Goal: Find specific page/section: Find specific page/section

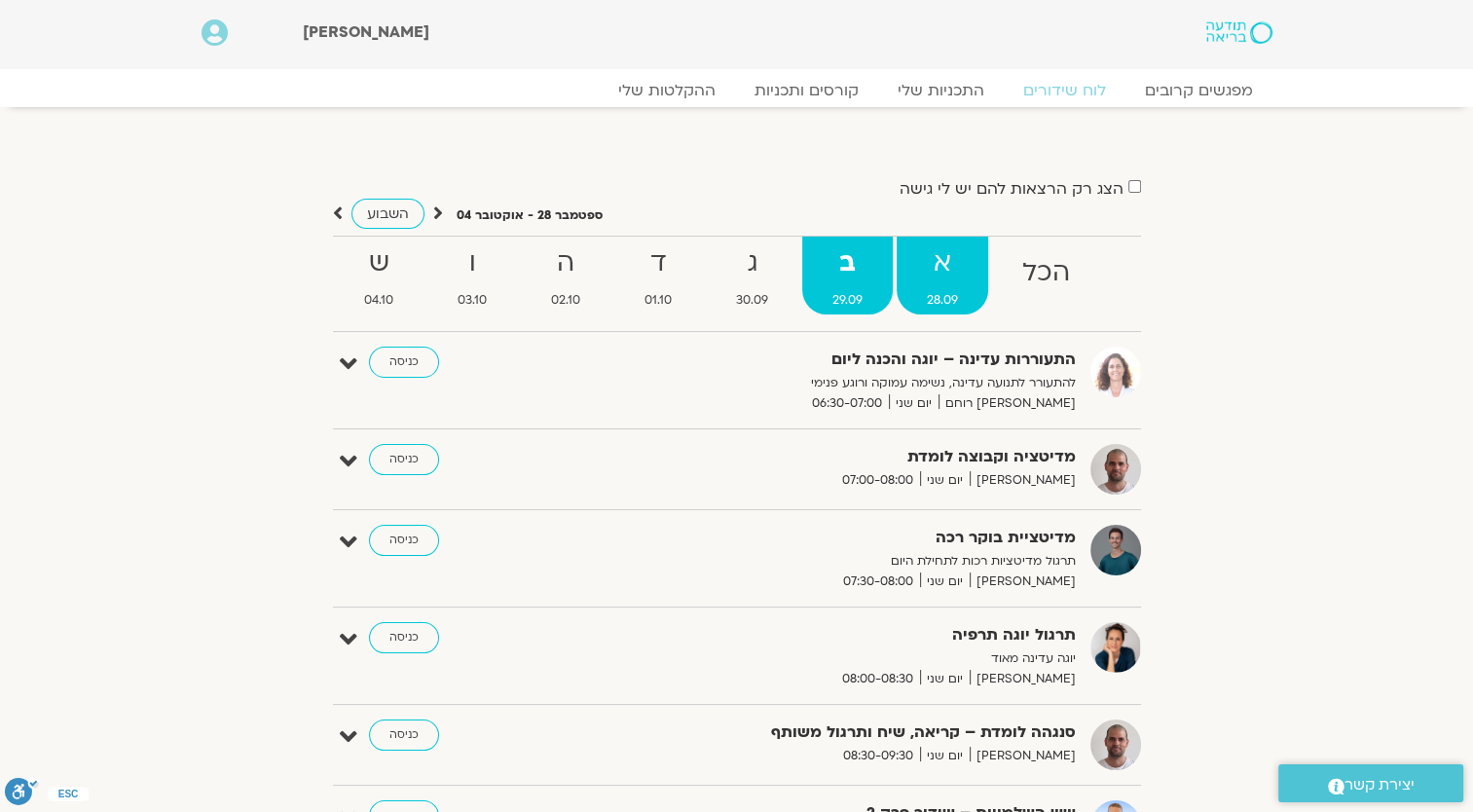
click at [947, 282] on strong "א" at bounding box center [943, 263] width 92 height 44
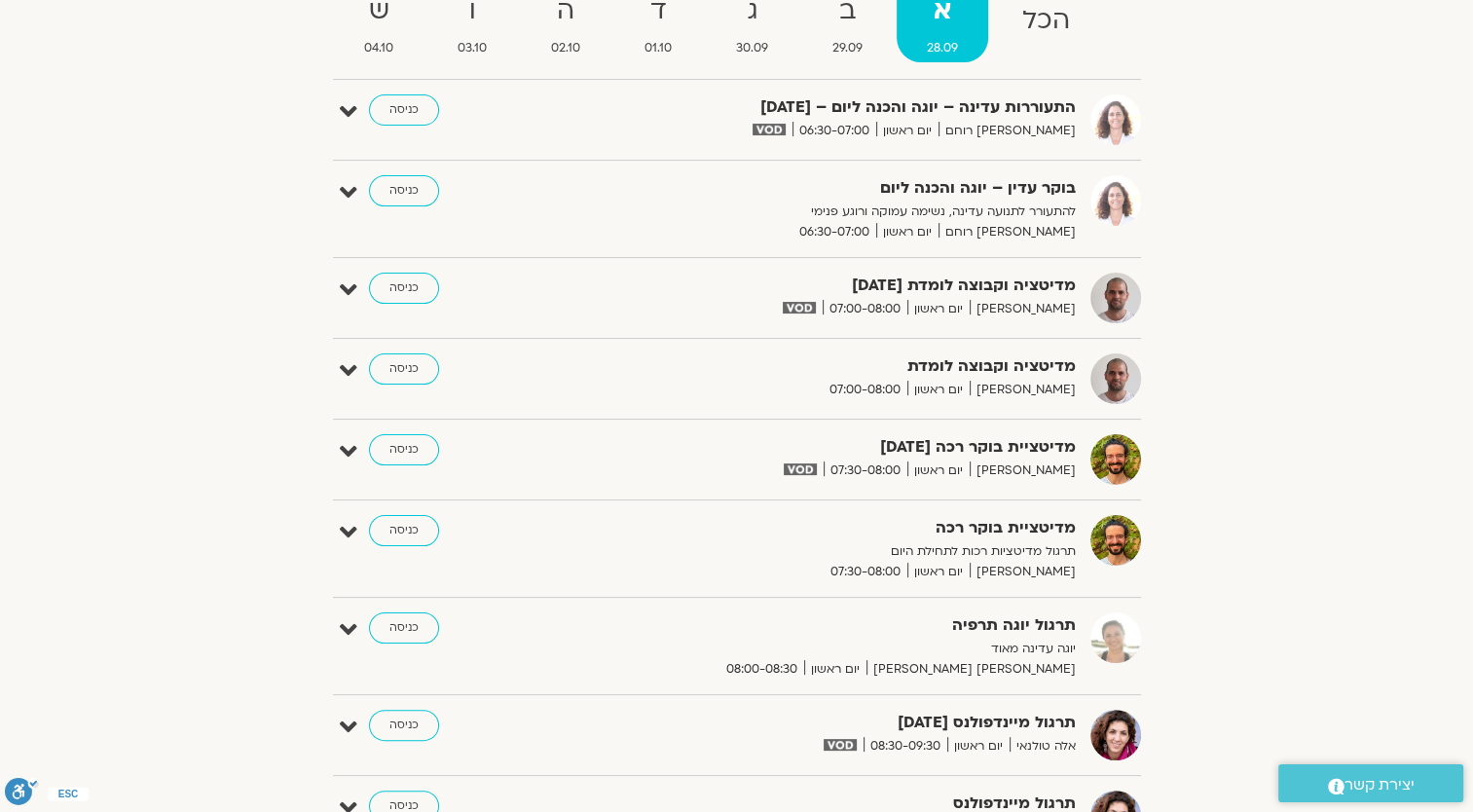
scroll to position [243, 0]
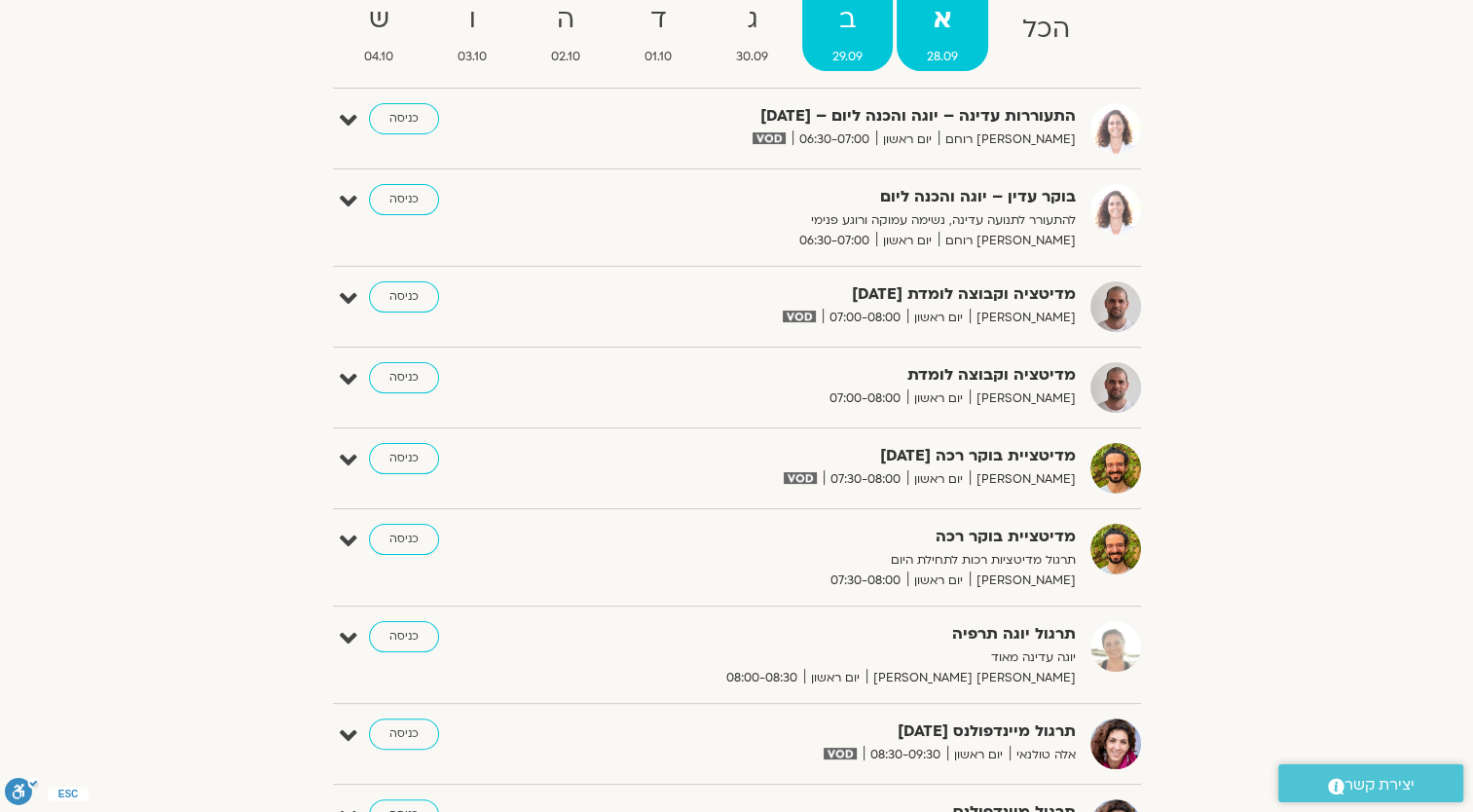
click at [842, 19] on strong "ב" at bounding box center [847, 20] width 91 height 44
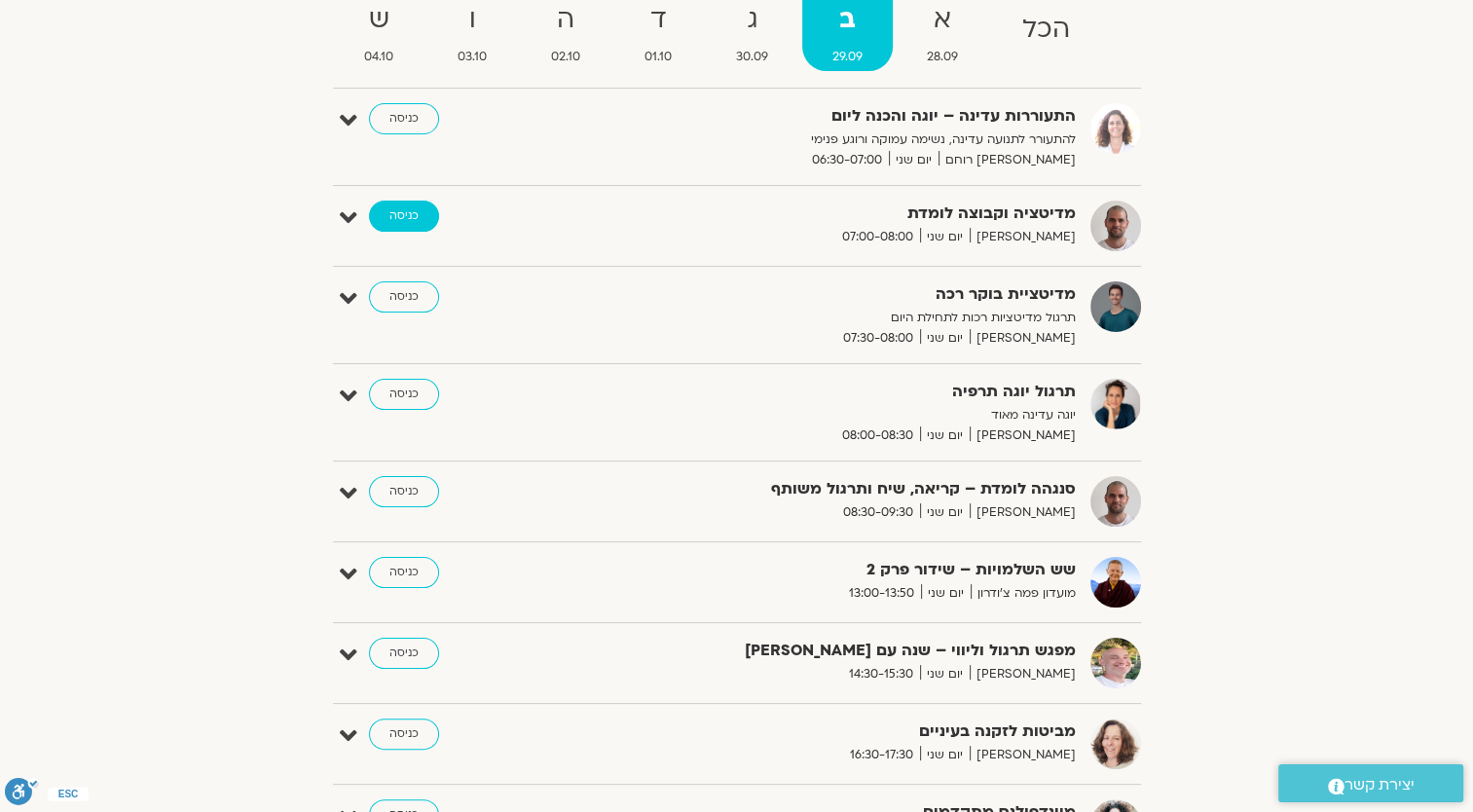
click at [420, 218] on link "כניסה" at bounding box center [404, 216] width 70 height 31
